Goal: Information Seeking & Learning: Learn about a topic

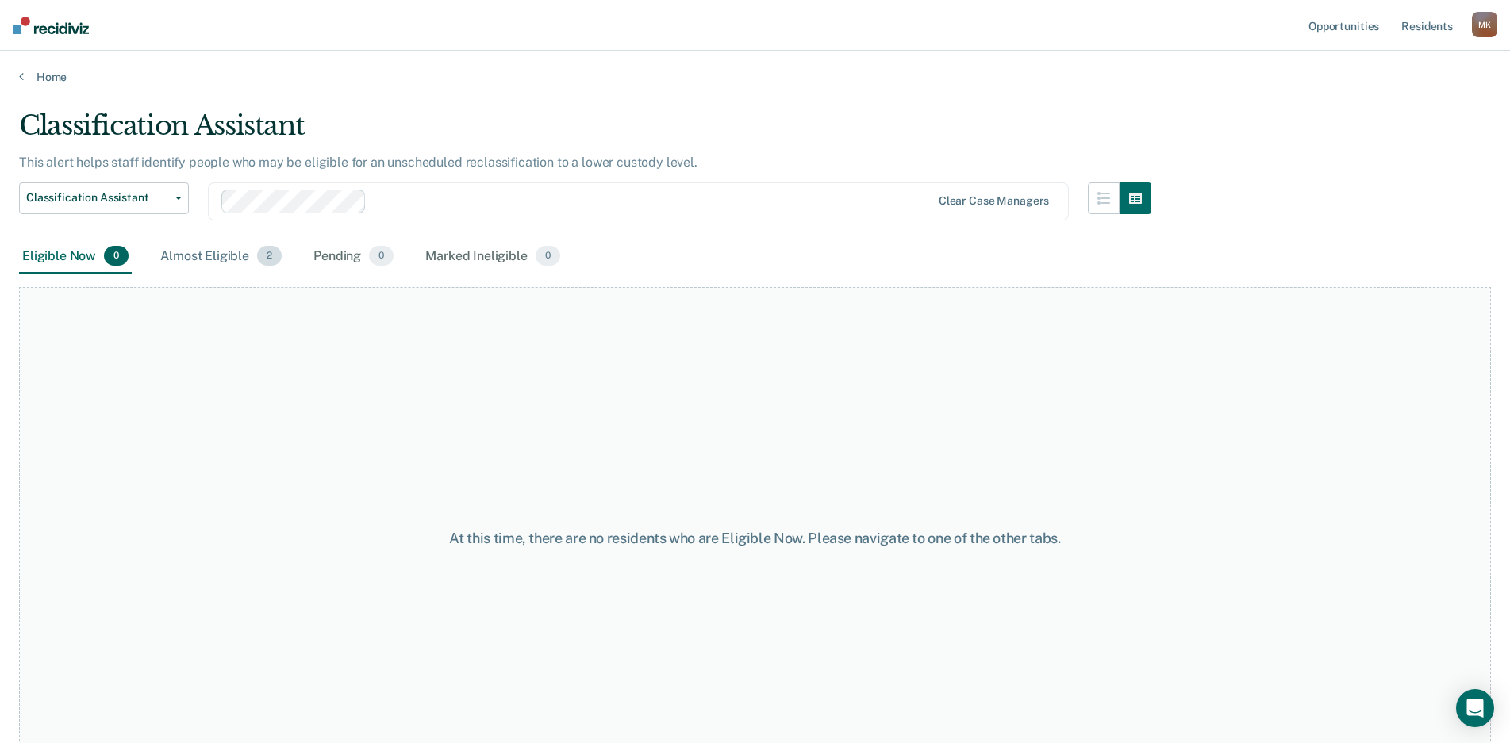
click at [205, 261] on div "Almost Eligible 2" at bounding box center [221, 257] width 128 height 35
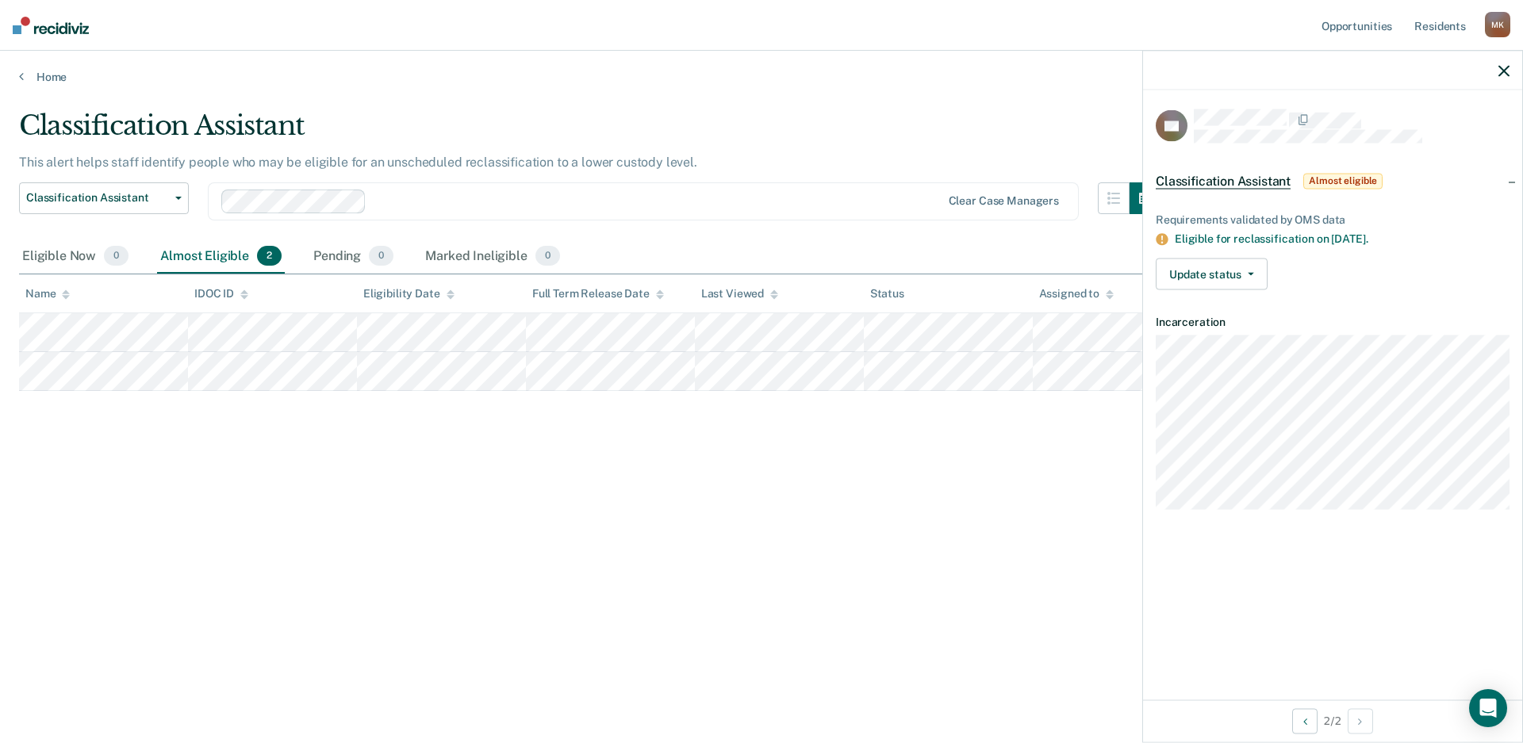
click at [1504, 69] on icon "button" at bounding box center [1504, 70] width 11 height 11
click at [1499, 59] on div at bounding box center [1332, 71] width 379 height 40
click at [1499, 68] on icon "button" at bounding box center [1504, 70] width 11 height 11
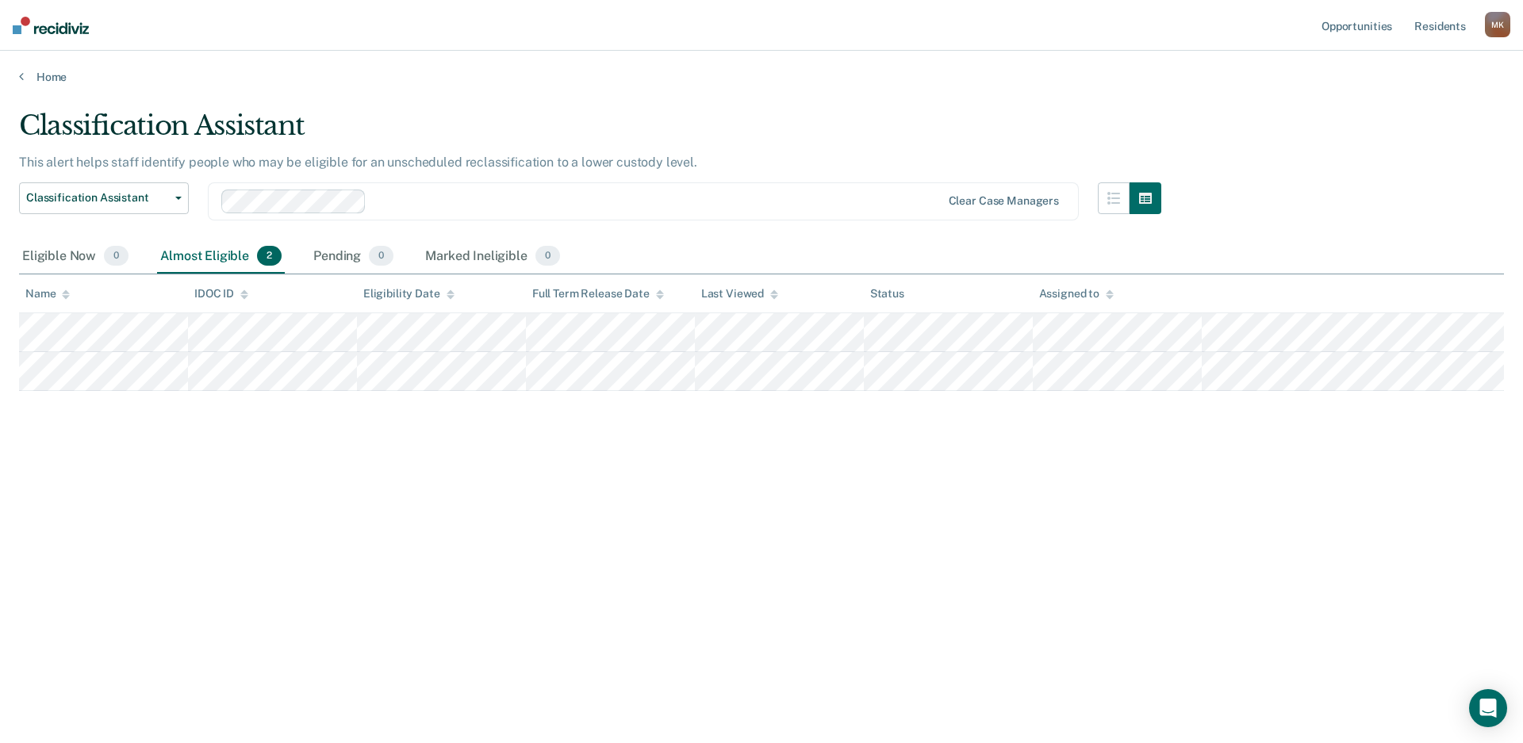
click at [115, 532] on div "Classification Assistant This alert helps staff identify people who may be elig…" at bounding box center [761, 366] width 1485 height 515
click at [123, 616] on div "Classification Assistant This alert helps staff identify people who may be elig…" at bounding box center [761, 366] width 1485 height 515
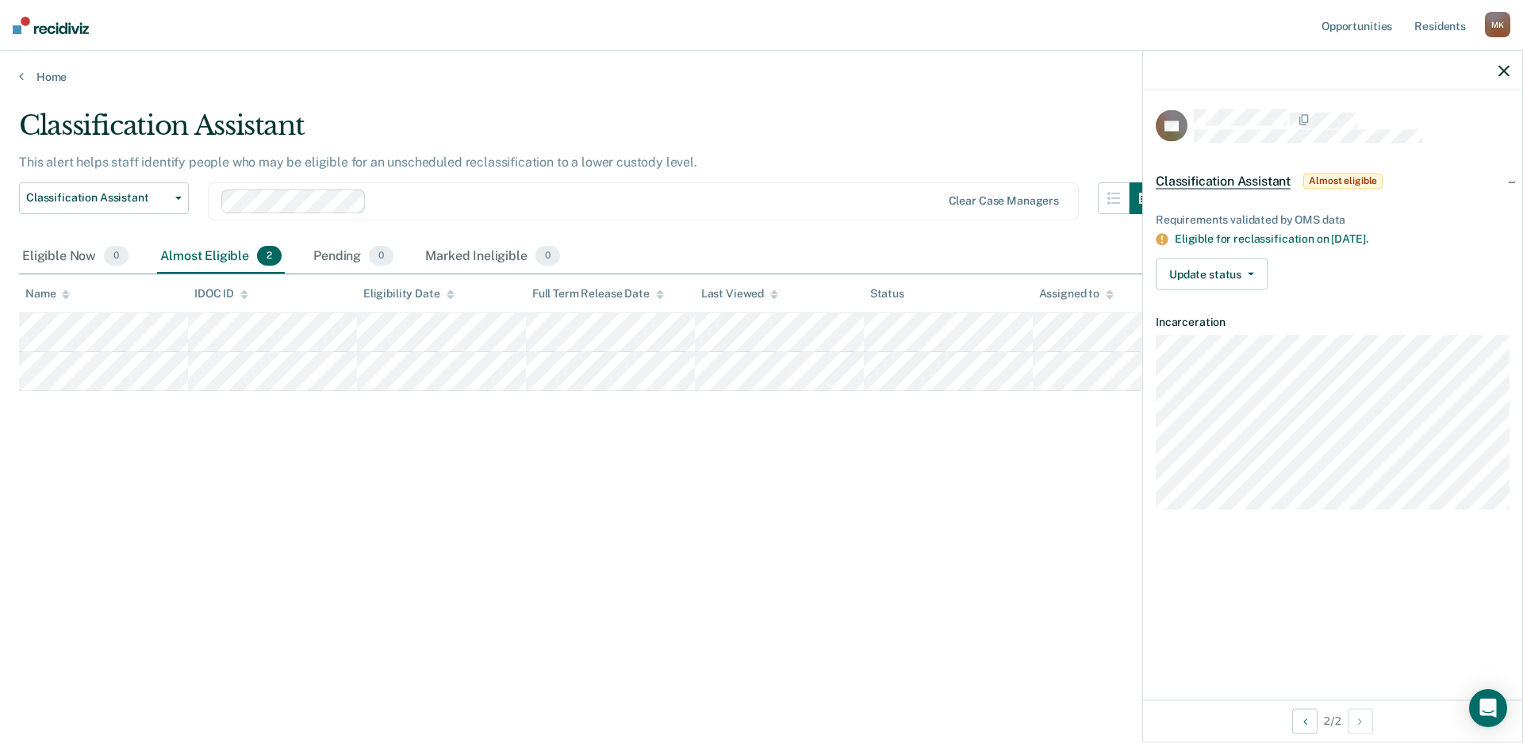
click at [1501, 70] on icon "button" at bounding box center [1504, 70] width 11 height 11
